Goal: Share content

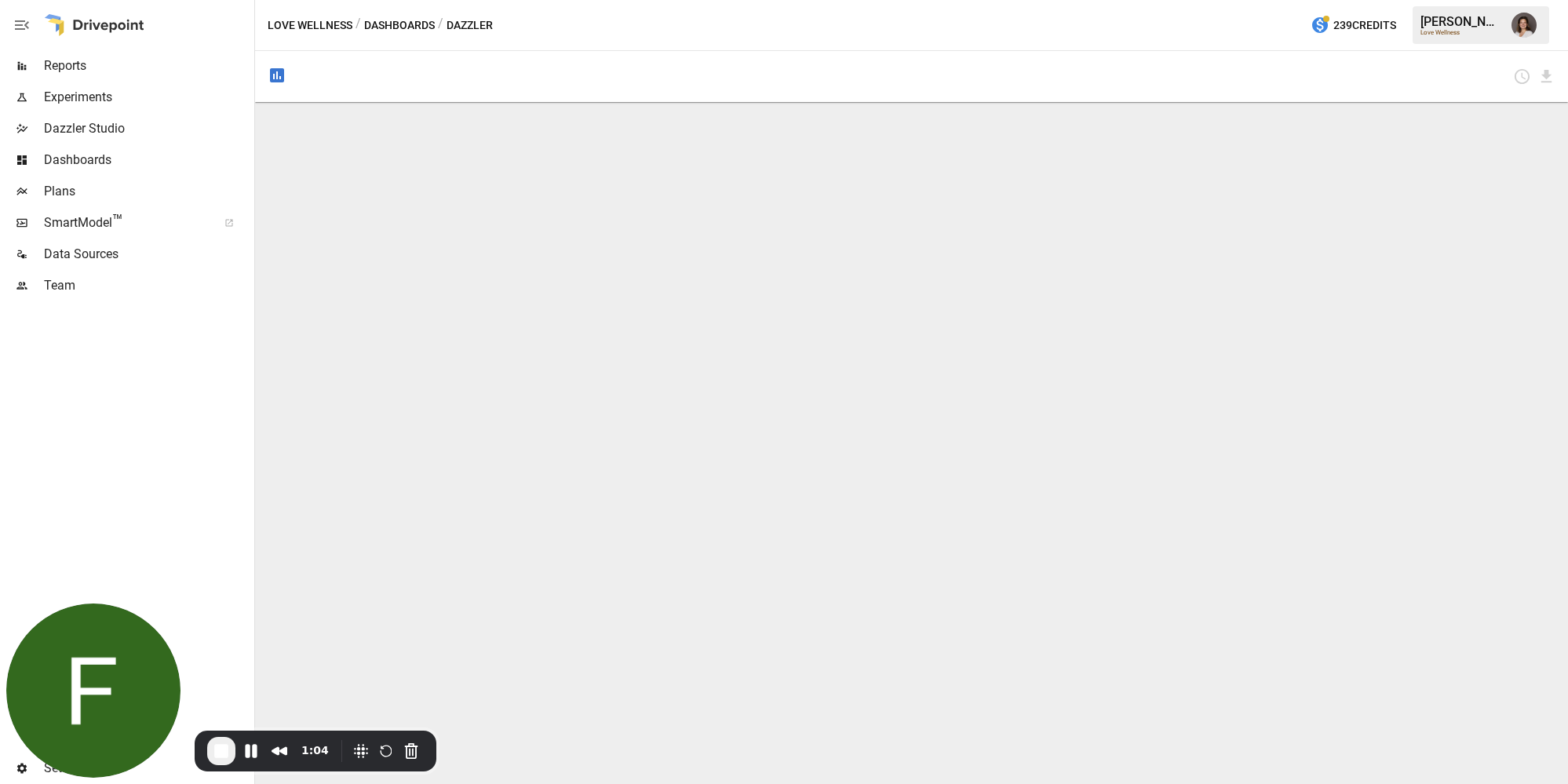
click at [397, 27] on button "Dashboards" at bounding box center [399, 25] width 71 height 20
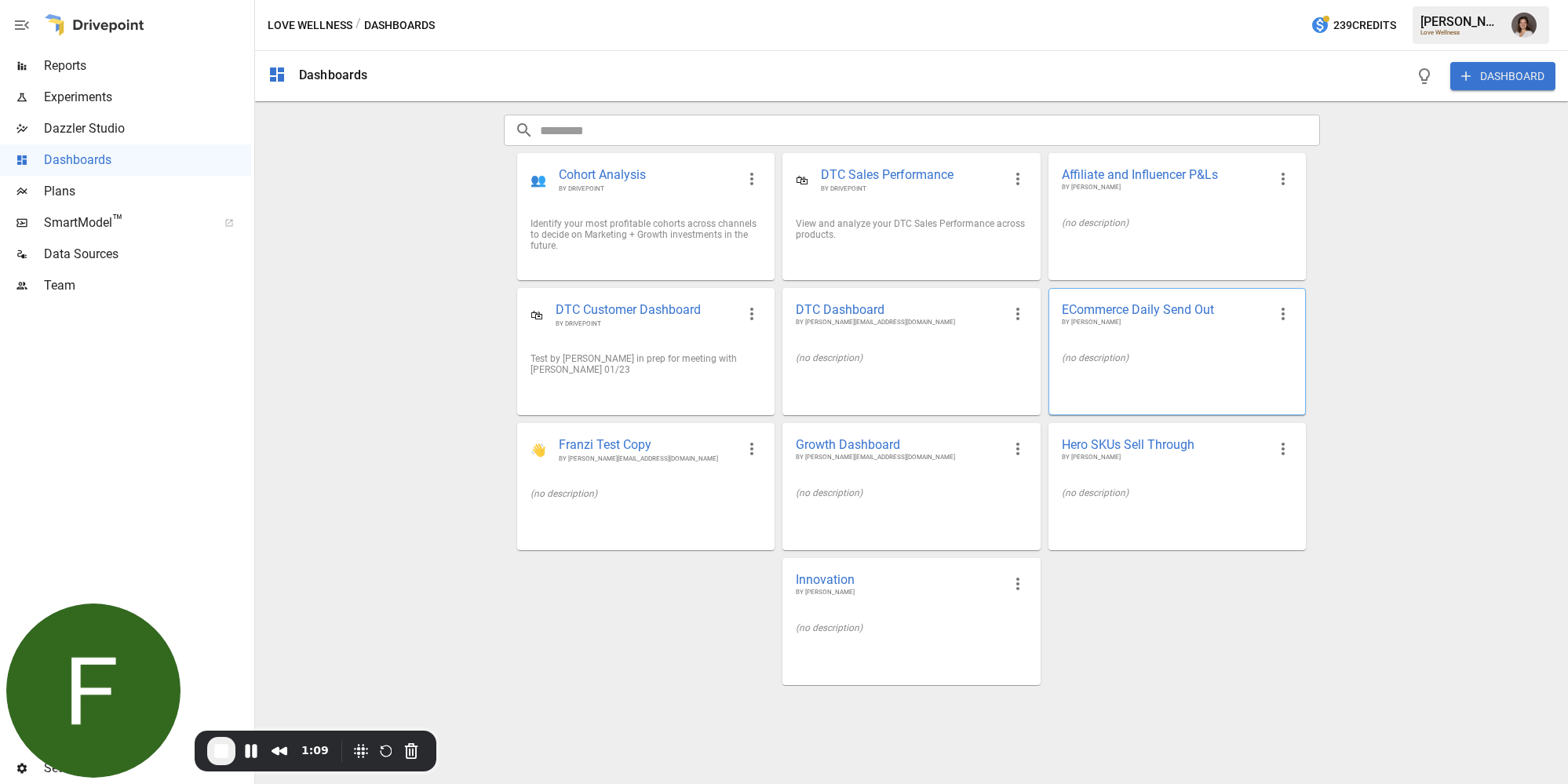
click at [1151, 342] on div "(no description)" at bounding box center [1178, 358] width 255 height 36
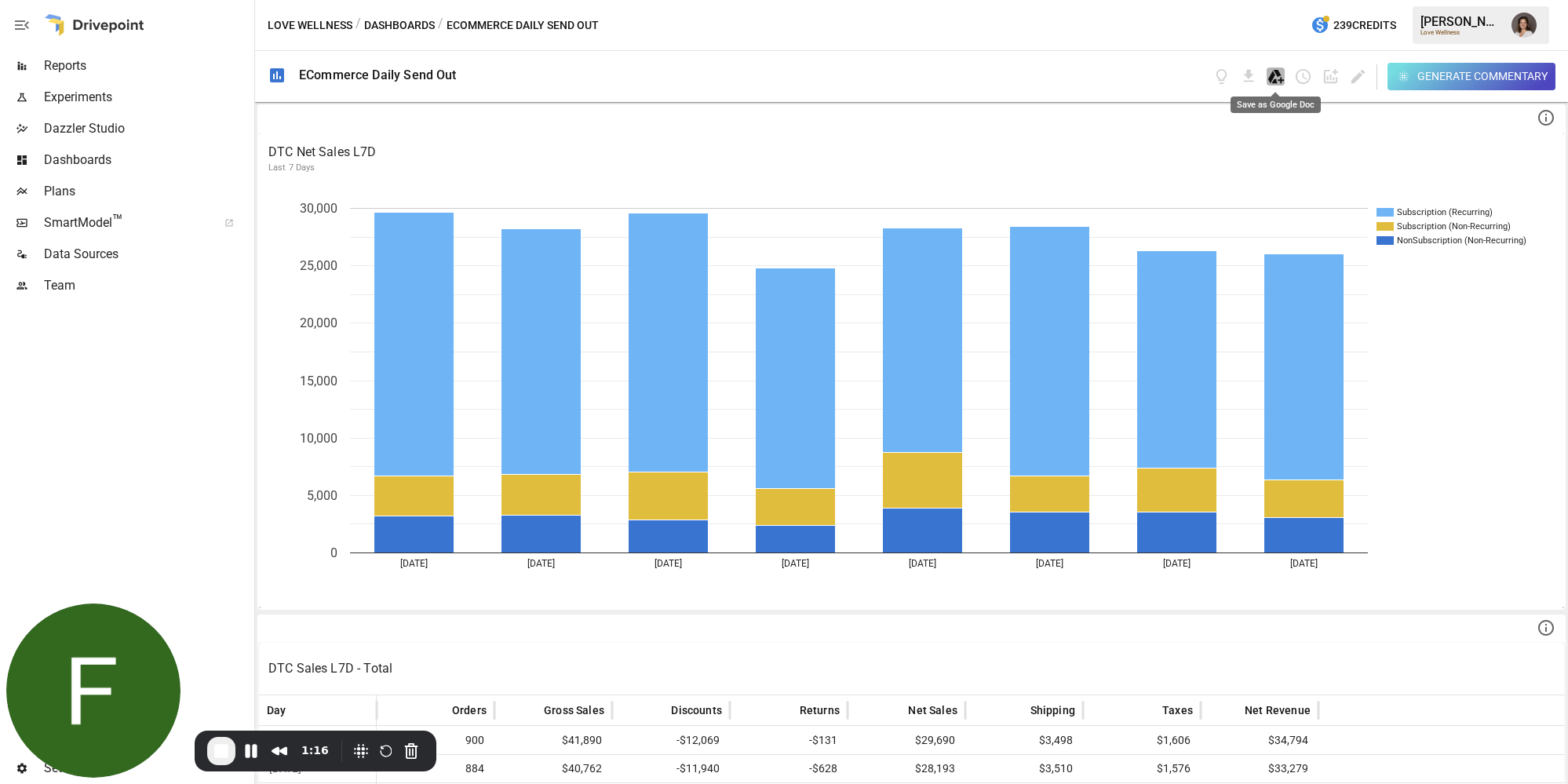
click at [1271, 77] on icon "Save as Google Doc" at bounding box center [1276, 76] width 15 height 13
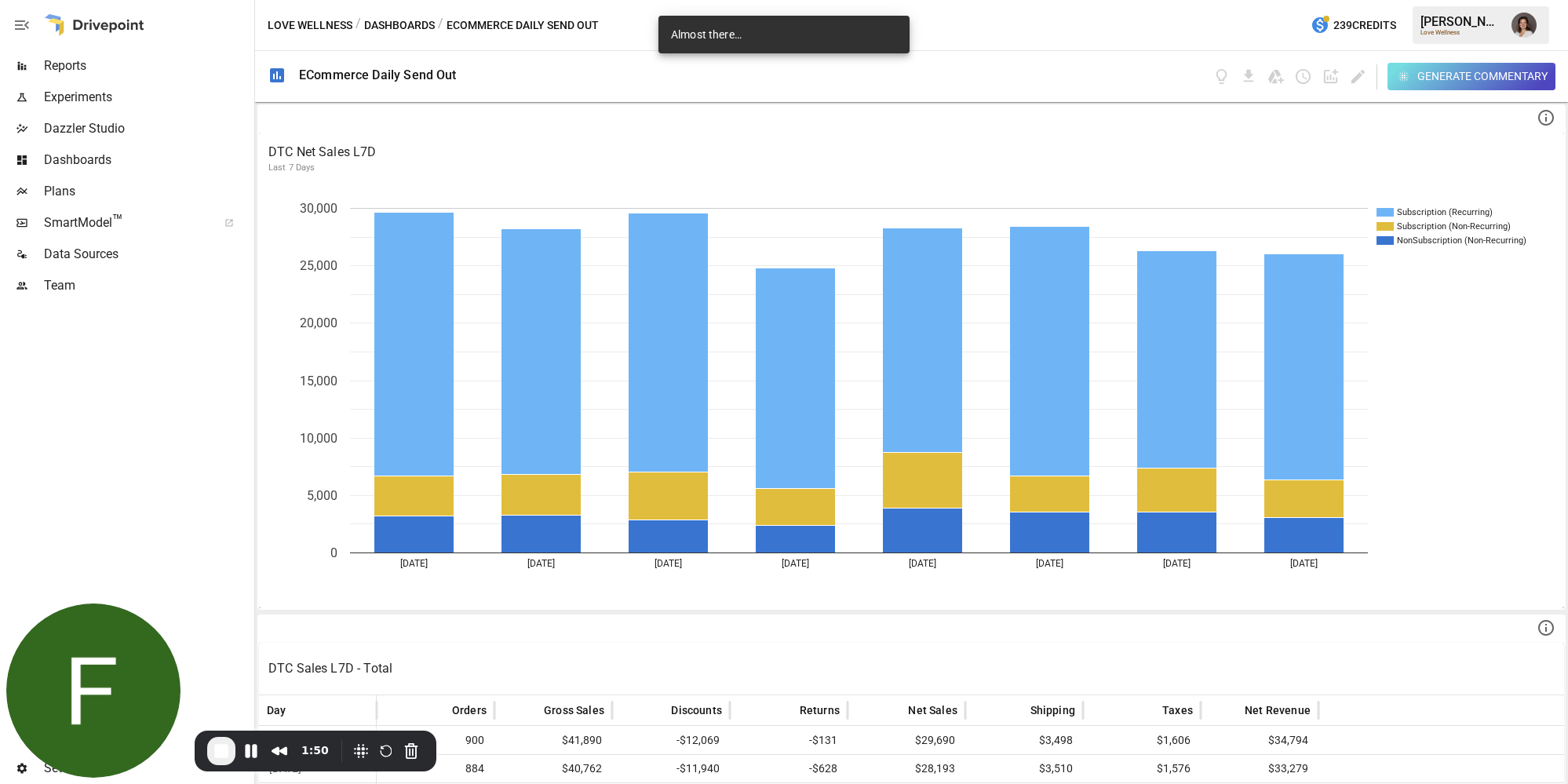
click at [160, 358] on div at bounding box center [125, 527] width 251 height 451
